Goal: Entertainment & Leisure: Consume media (video, audio)

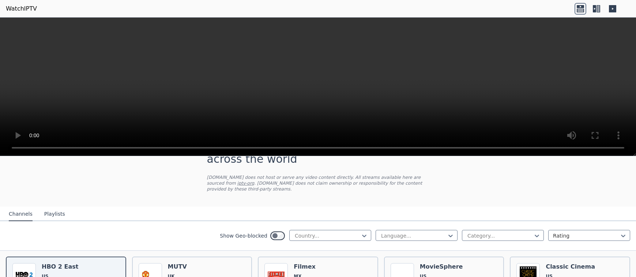
scroll to position [73, 0]
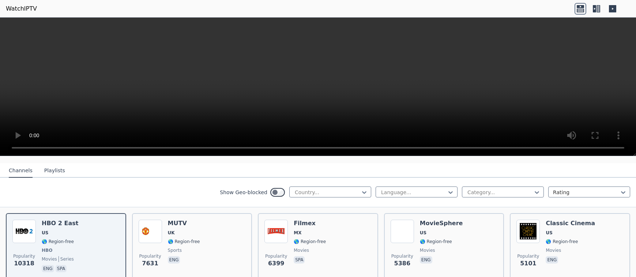
click at [55, 164] on button "Playlists" at bounding box center [54, 171] width 21 height 14
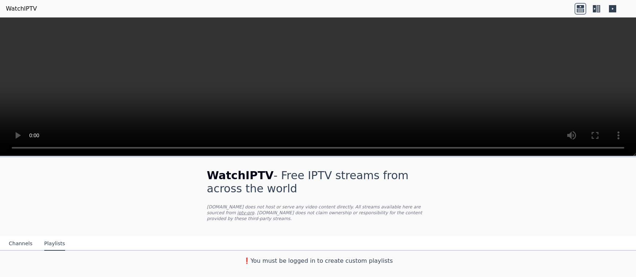
scroll to position [0, 0]
click at [16, 240] on button "Channels" at bounding box center [21, 244] width 24 height 14
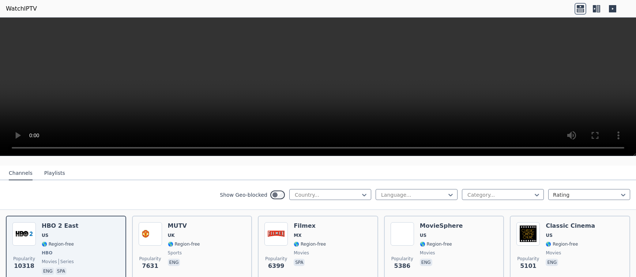
scroll to position [73, 0]
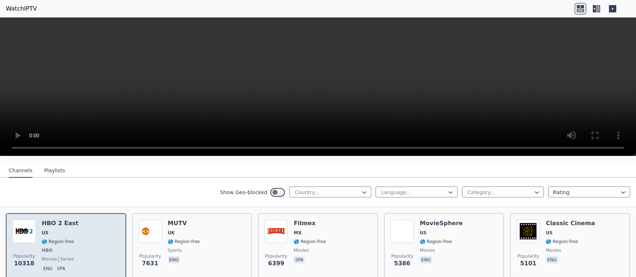
click at [101, 233] on div "Popularity 10318 HBO 2 East US 🌎 Region-free HBO movies series eng spa" at bounding box center [65, 247] width 107 height 54
click at [47, 265] on p "eng" at bounding box center [48, 268] width 12 height 7
click at [24, 224] on img at bounding box center [23, 231] width 23 height 23
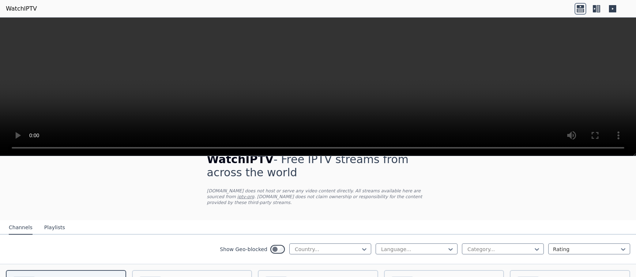
scroll to position [0, 0]
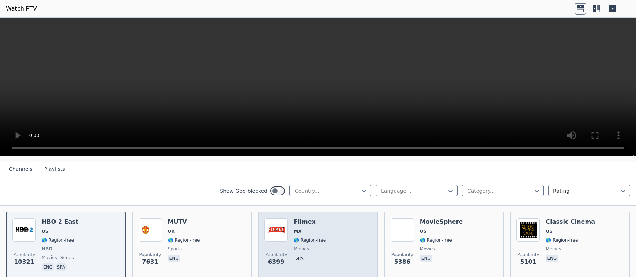
scroll to position [73, 0]
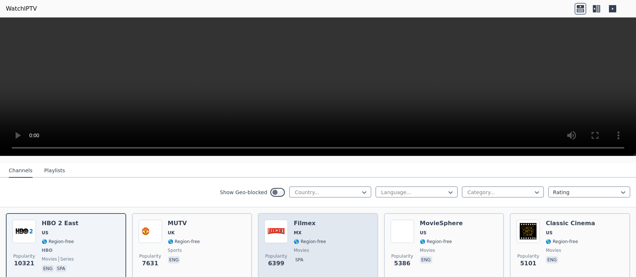
click at [345, 228] on div "Popularity 6399 Filmex MX 🌎 Region-free movies spa" at bounding box center [317, 247] width 107 height 54
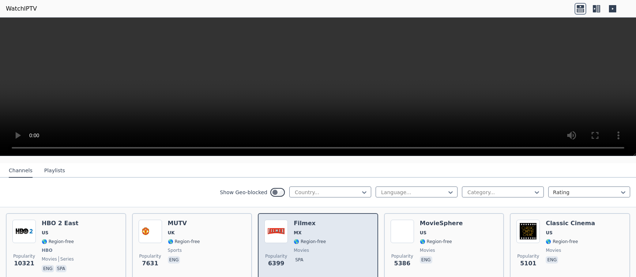
click at [345, 230] on div "Popularity 6399 Filmex MX 🌎 Region-free movies spa" at bounding box center [317, 247] width 107 height 54
click at [351, 247] on div "Popularity 6399 Filmex MX 🌎 Region-free movies spa" at bounding box center [317, 247] width 107 height 54
